Goal: Transaction & Acquisition: Purchase product/service

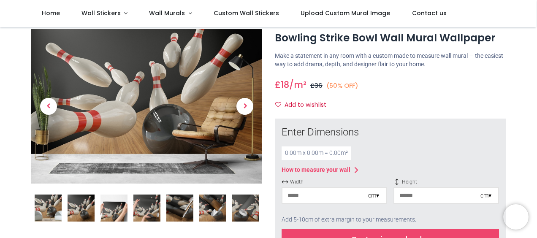
scroll to position [25, 0]
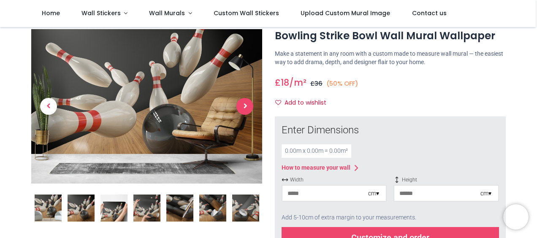
click at [248, 106] on span "Next" at bounding box center [245, 106] width 17 height 17
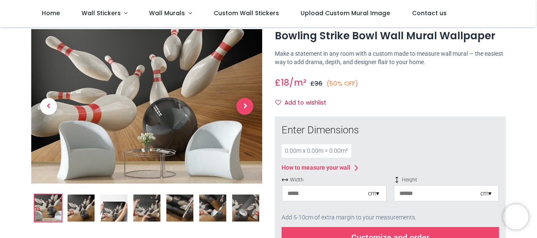
click at [248, 106] on span "Next" at bounding box center [245, 106] width 17 height 17
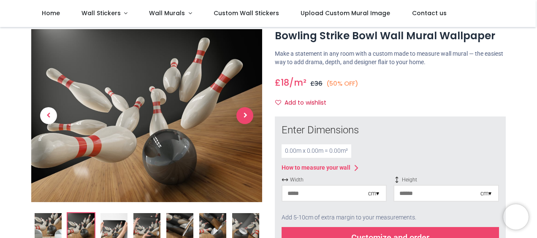
click at [248, 106] on link at bounding box center [245, 115] width 35 height 121
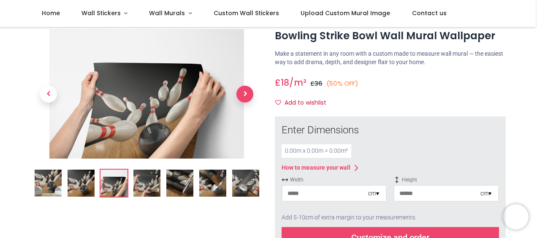
click at [248, 106] on link at bounding box center [245, 94] width 35 height 91
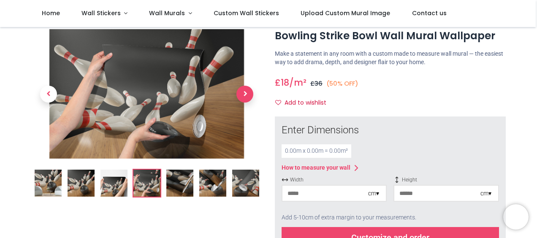
click at [242, 94] on span "Next" at bounding box center [245, 94] width 17 height 17
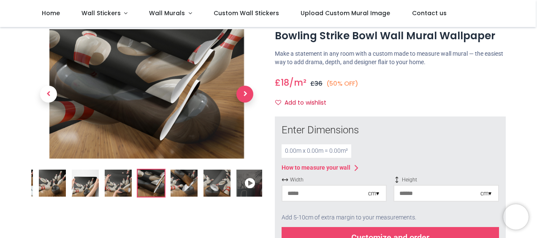
click at [242, 94] on span "Next" at bounding box center [245, 94] width 17 height 17
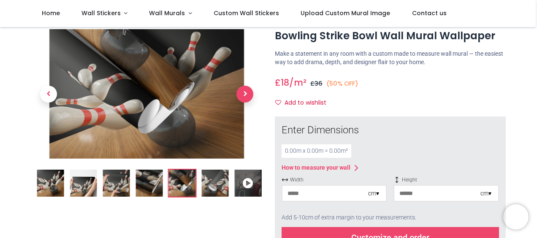
click at [242, 94] on span "Next" at bounding box center [245, 94] width 17 height 17
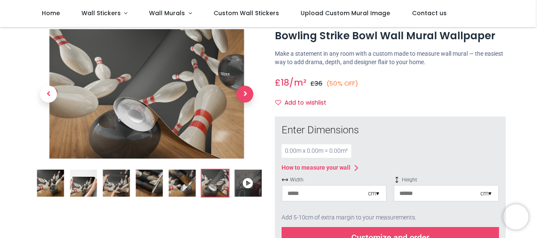
click at [242, 94] on span "Next" at bounding box center [245, 94] width 17 height 17
